Goal: Find specific page/section: Find specific page/section

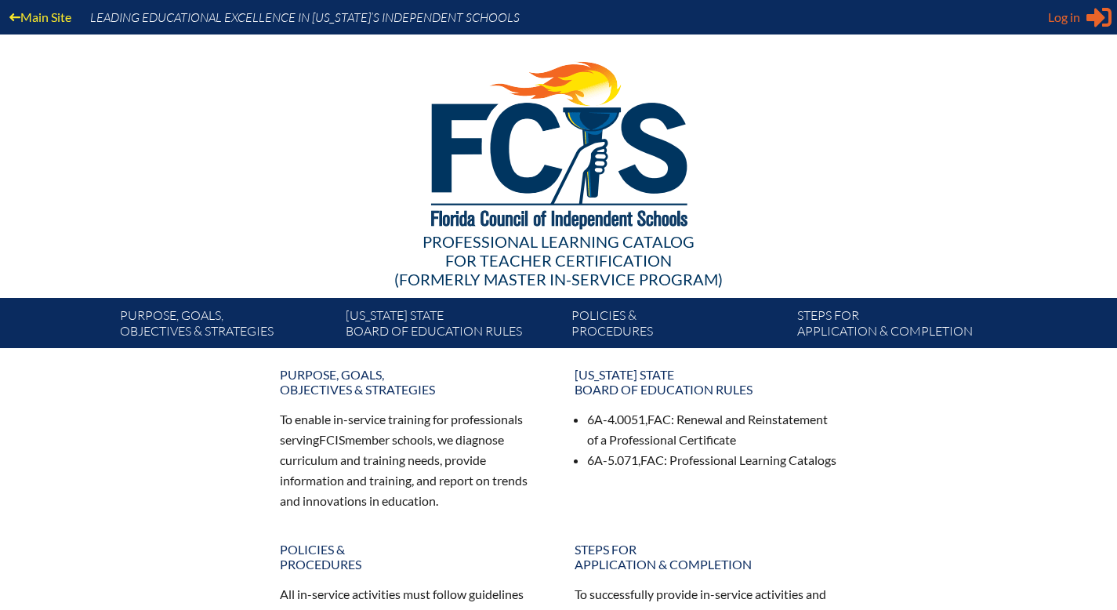
type input "[EMAIL_ADDRESS][DOMAIN_NAME]"
click at [1087, 22] on icon at bounding box center [1099, 18] width 25 height 20
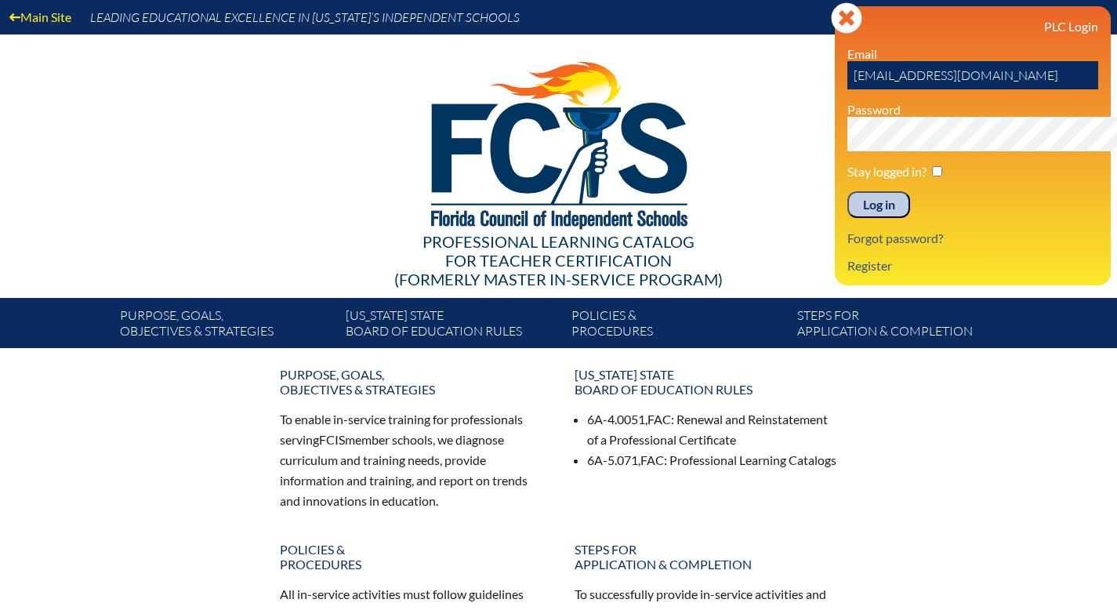
click at [848, 218] on input "Log in" at bounding box center [879, 204] width 63 height 27
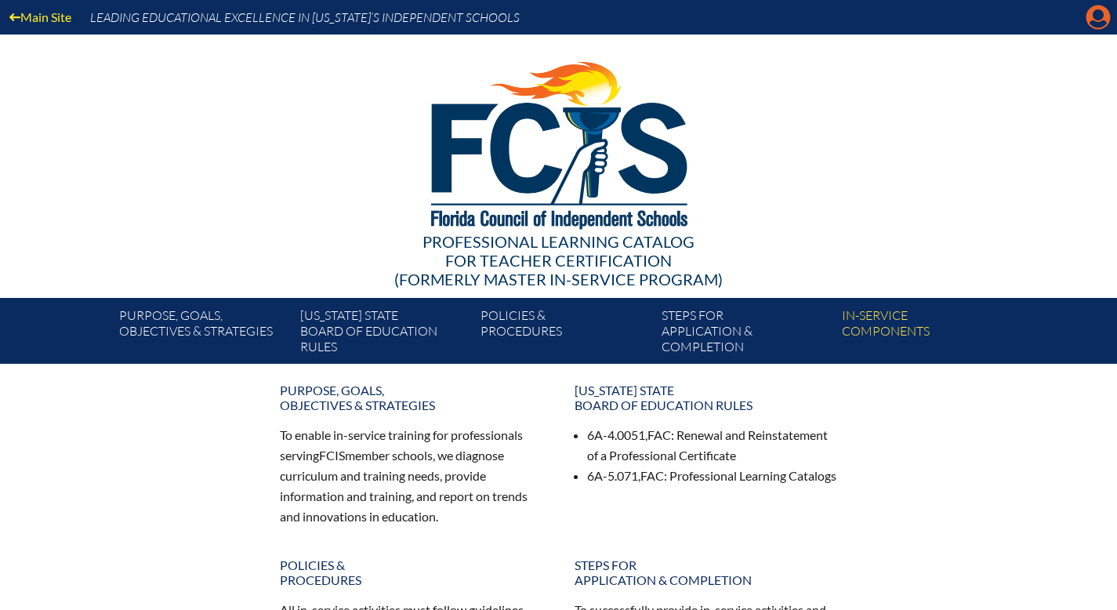
click at [1089, 24] on icon at bounding box center [1099, 17] width 24 height 24
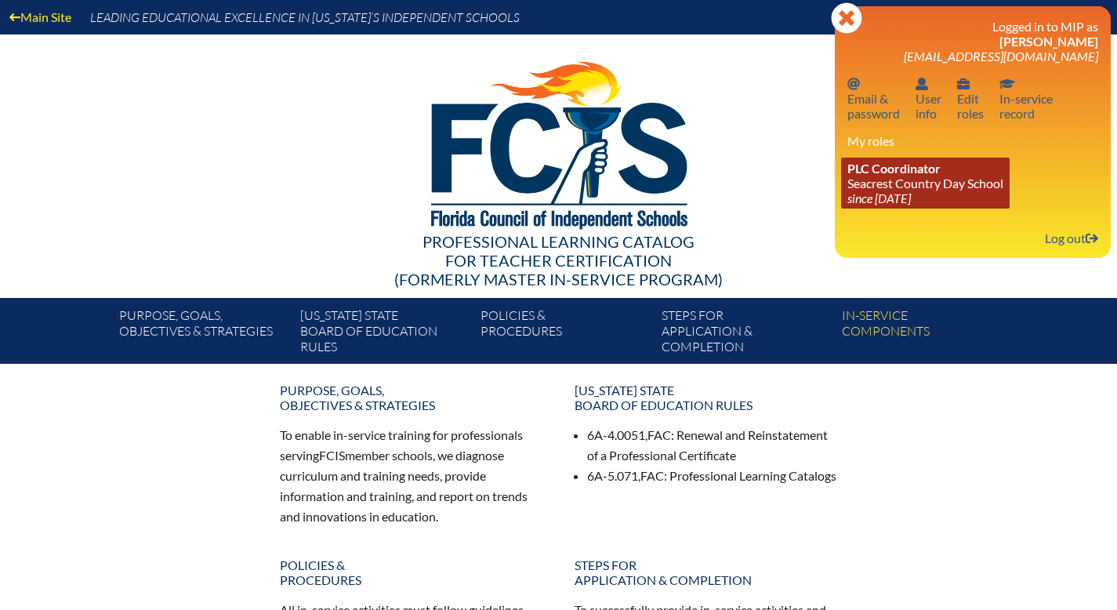
click at [841, 209] on link "PLC Coordinator Seacrest Country Day School since 2024 Jun 8" at bounding box center [925, 183] width 169 height 51
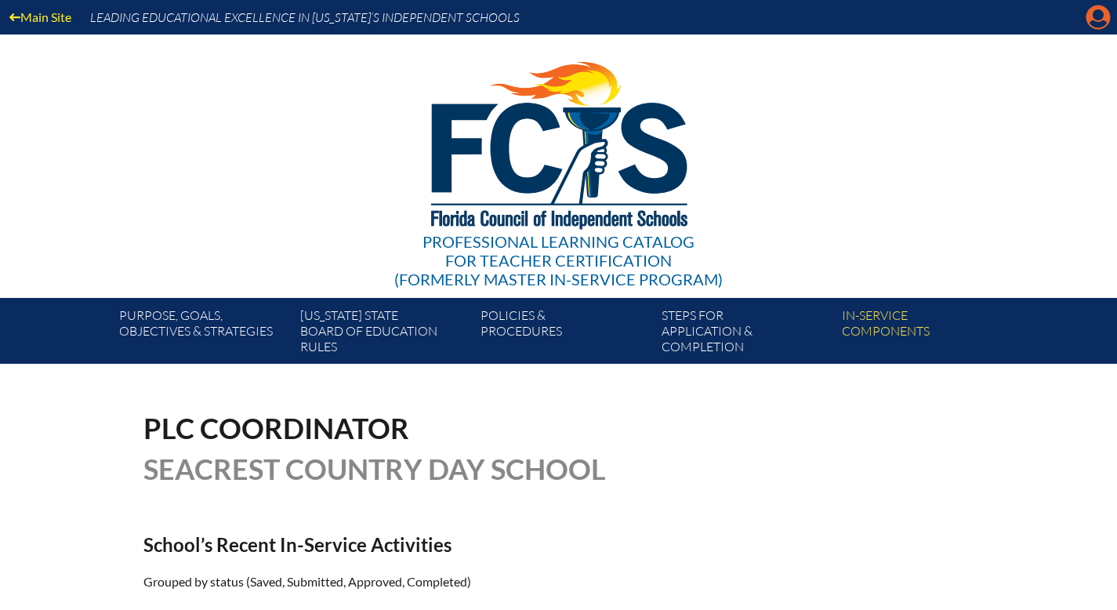
click at [1094, 27] on icon "Manage account" at bounding box center [1098, 17] width 25 height 25
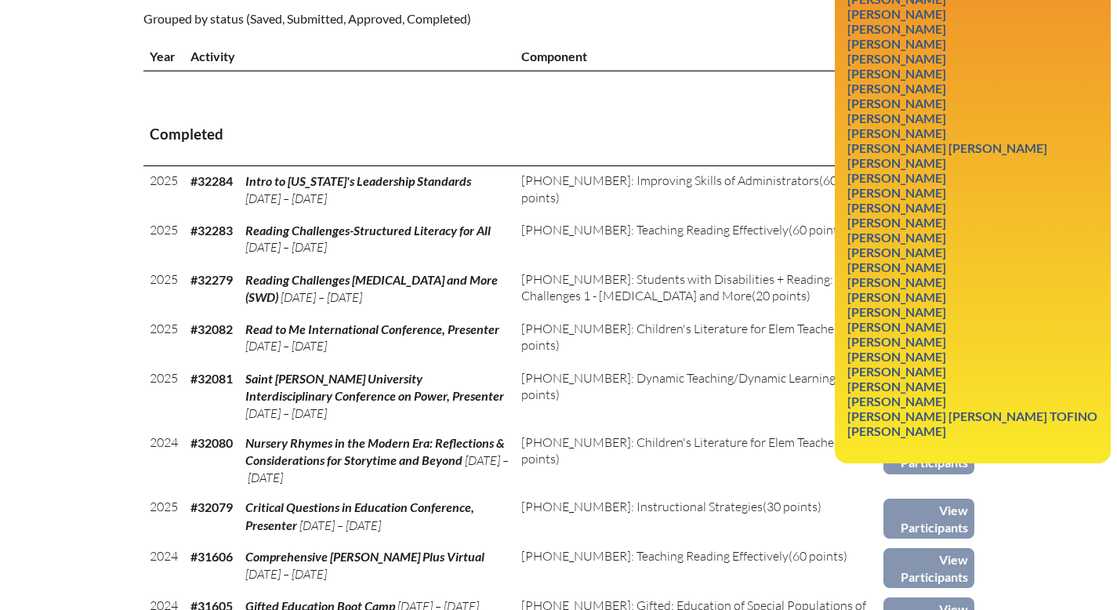
scroll to position [401, 0]
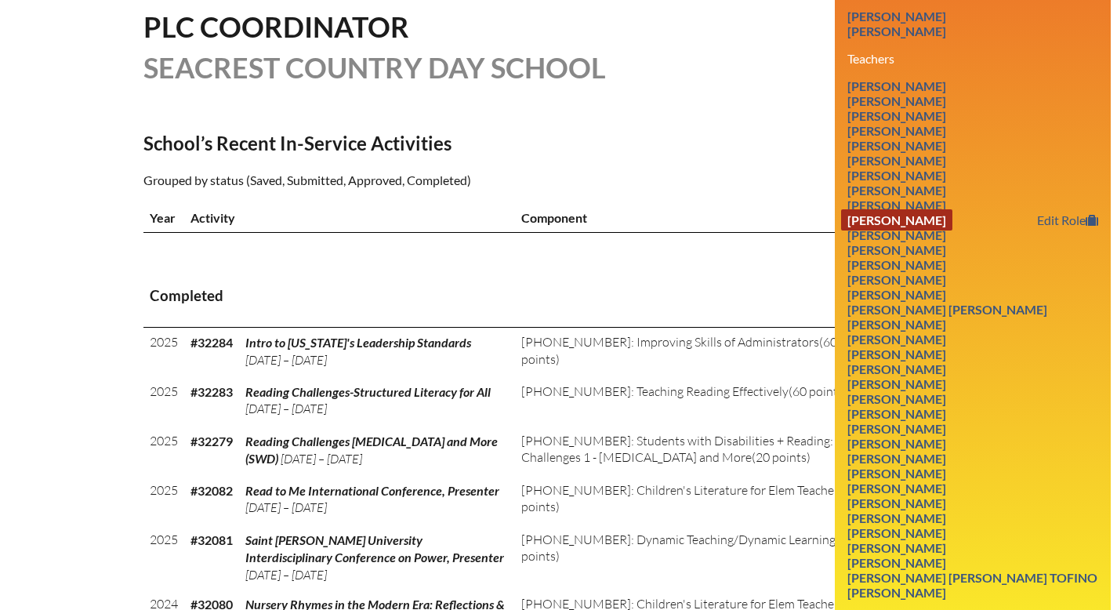
click at [866, 231] on link "Benjamin Davison" at bounding box center [896, 219] width 111 height 21
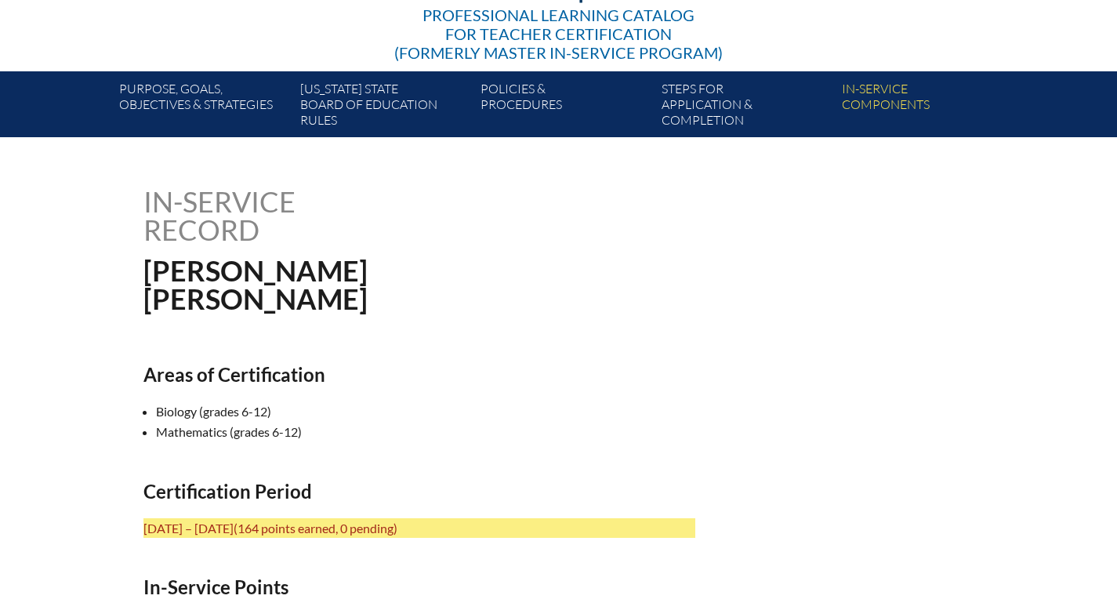
scroll to position [227, 0]
